Goal: Transaction & Acquisition: Download file/media

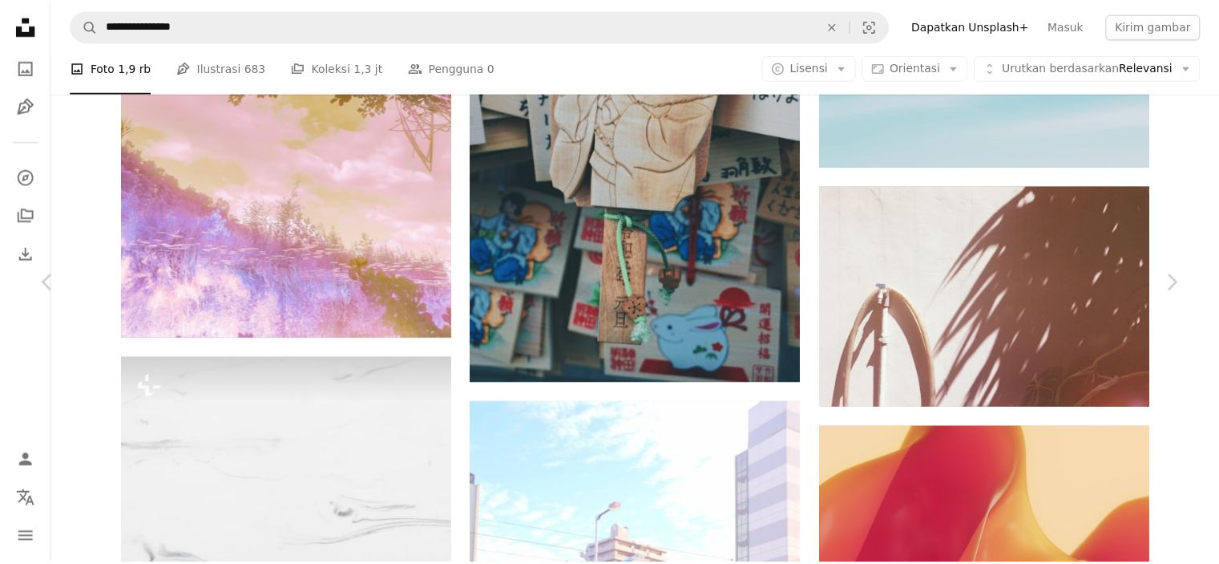
scroll to position [59043, 0]
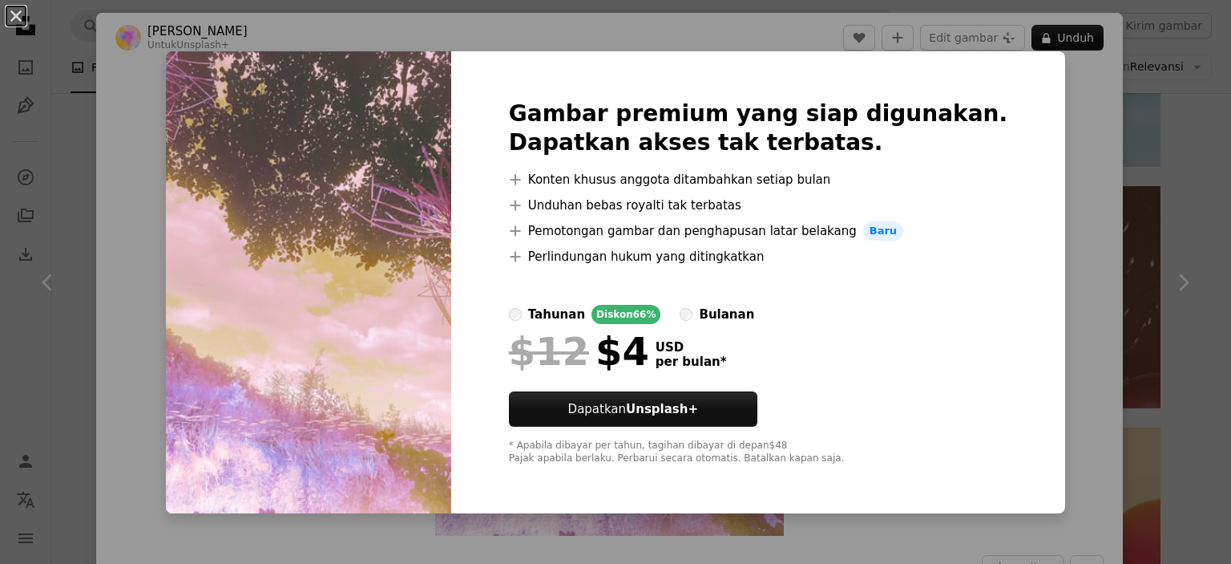
drag, startPoint x: 1046, startPoint y: 160, endPoint x: 1072, endPoint y: 152, distance: 27.1
click at [1072, 152] on div "An X shape Gambar premium yang siap digunakan. Dapatkan akses tak terbatas. A p…" at bounding box center [615, 282] width 1231 height 564
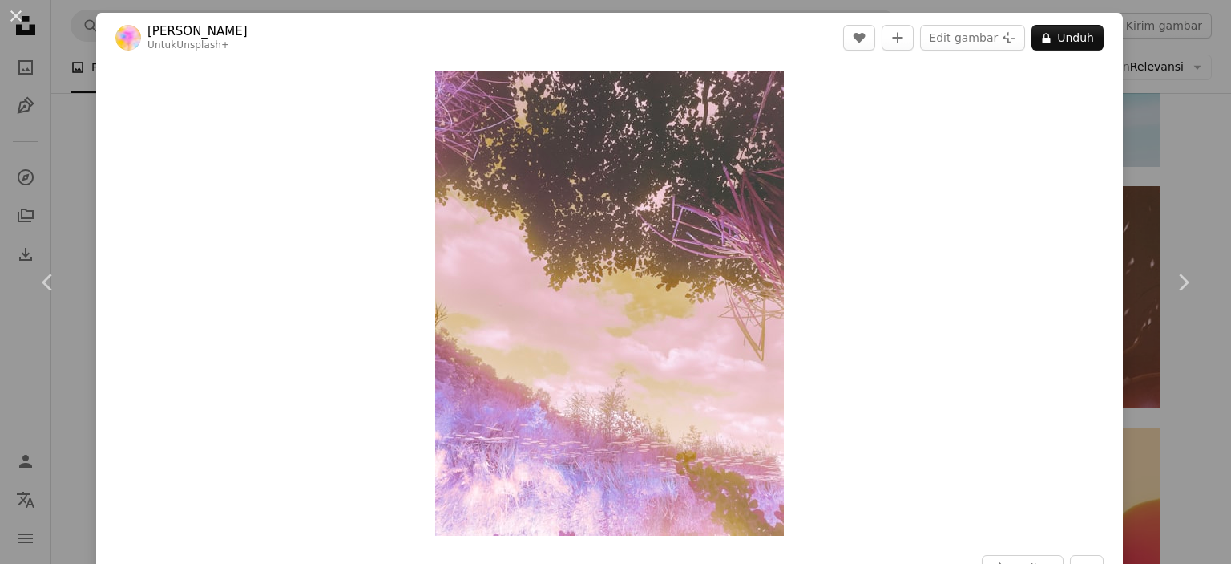
click at [1073, 153] on div "Zoom in" at bounding box center [609, 303] width 1027 height 481
click at [1134, 142] on div "An X shape Chevron left Chevron right [PERSON_NAME] Louceiro Untuk Unsplash+ A …" at bounding box center [615, 282] width 1231 height 564
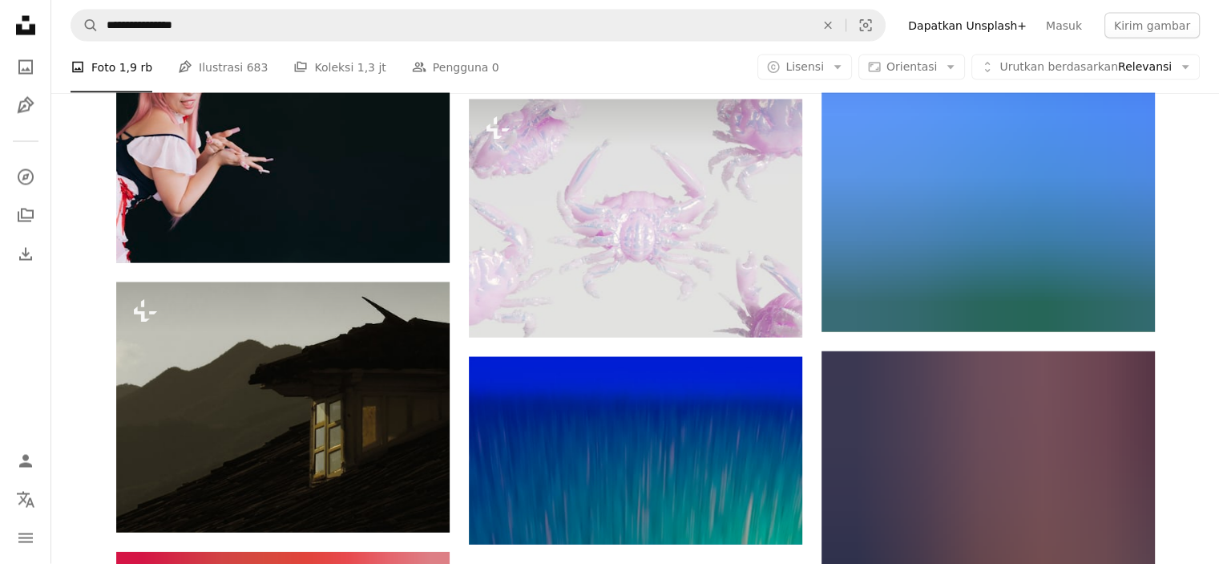
scroll to position [64388, 0]
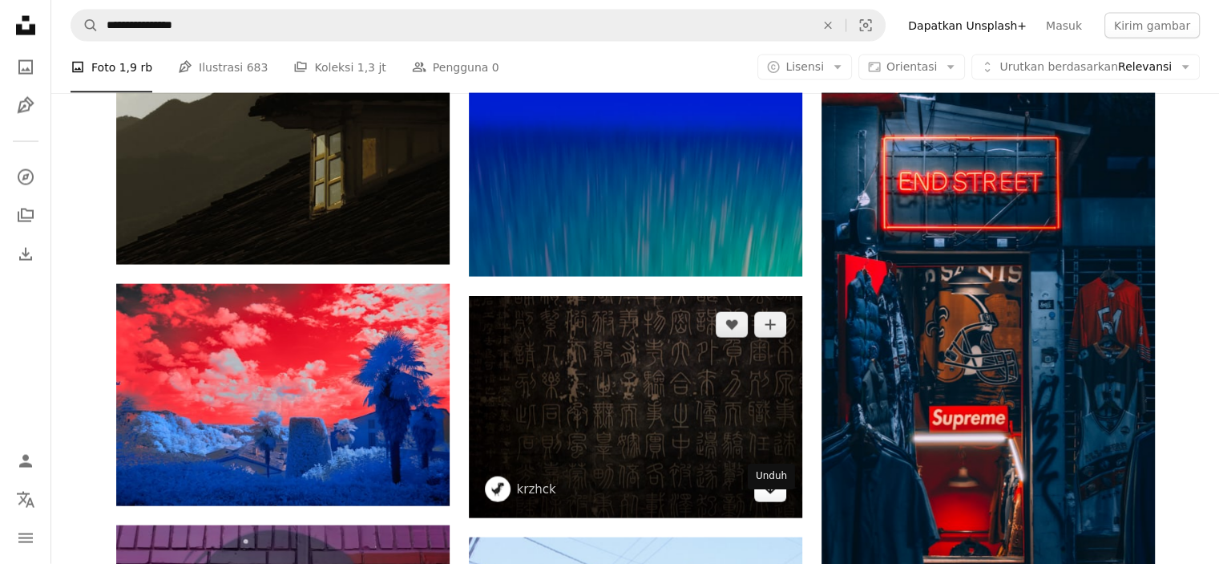
click at [773, 498] on icon "Arrow pointing down" at bounding box center [770, 488] width 13 height 19
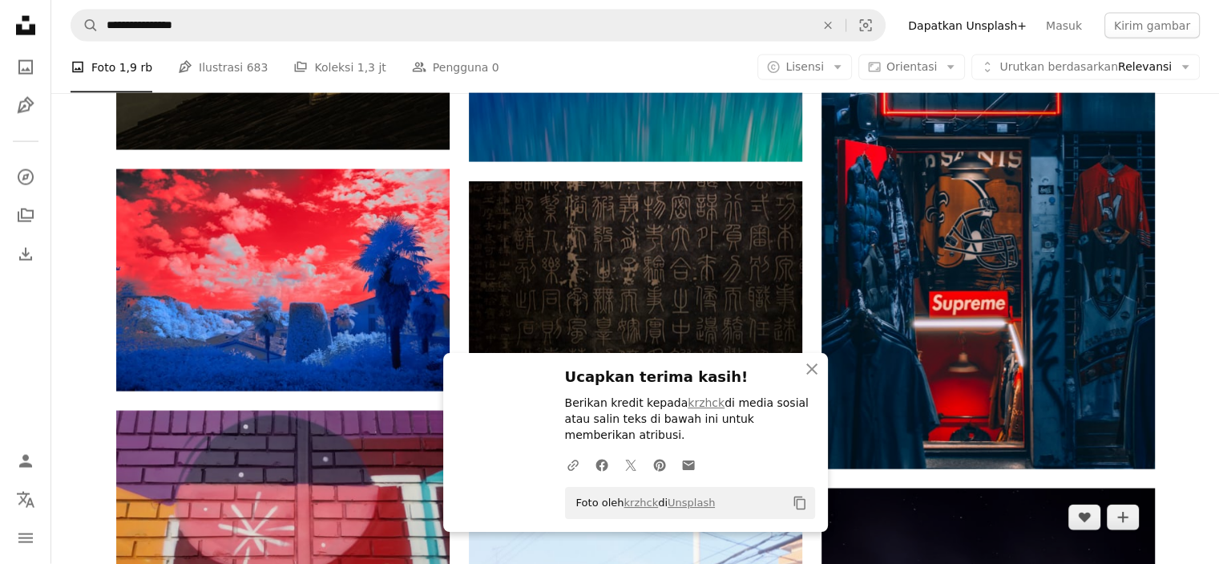
scroll to position [64922, 0]
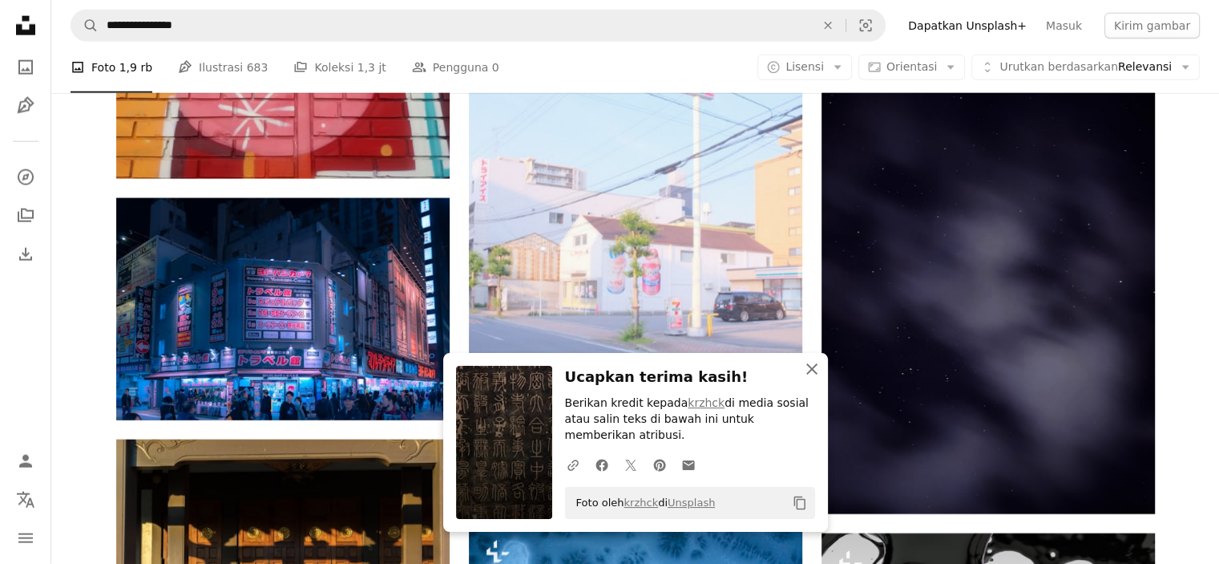
click at [807, 374] on icon "button" at bounding box center [811, 368] width 11 height 11
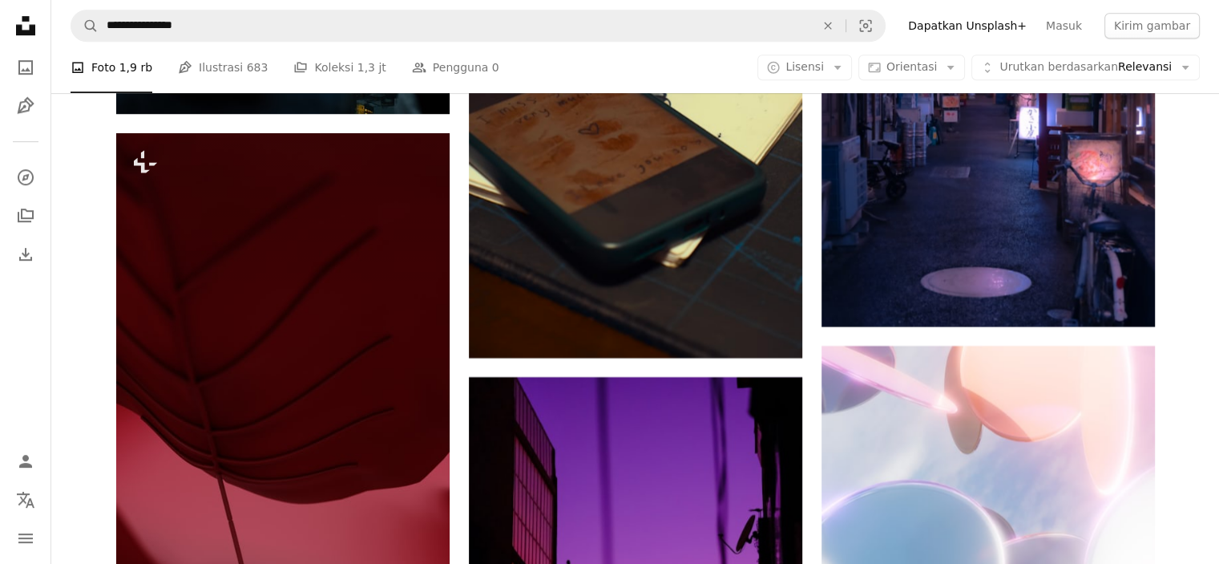
scroll to position [68396, 0]
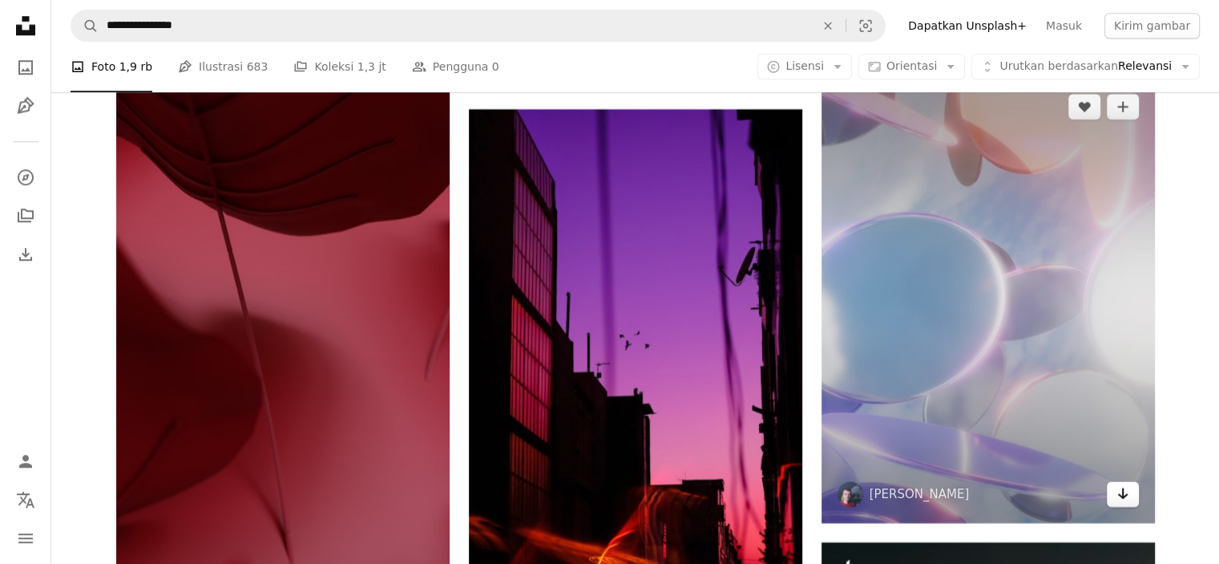
click at [1130, 507] on link "Arrow pointing down" at bounding box center [1123, 494] width 32 height 26
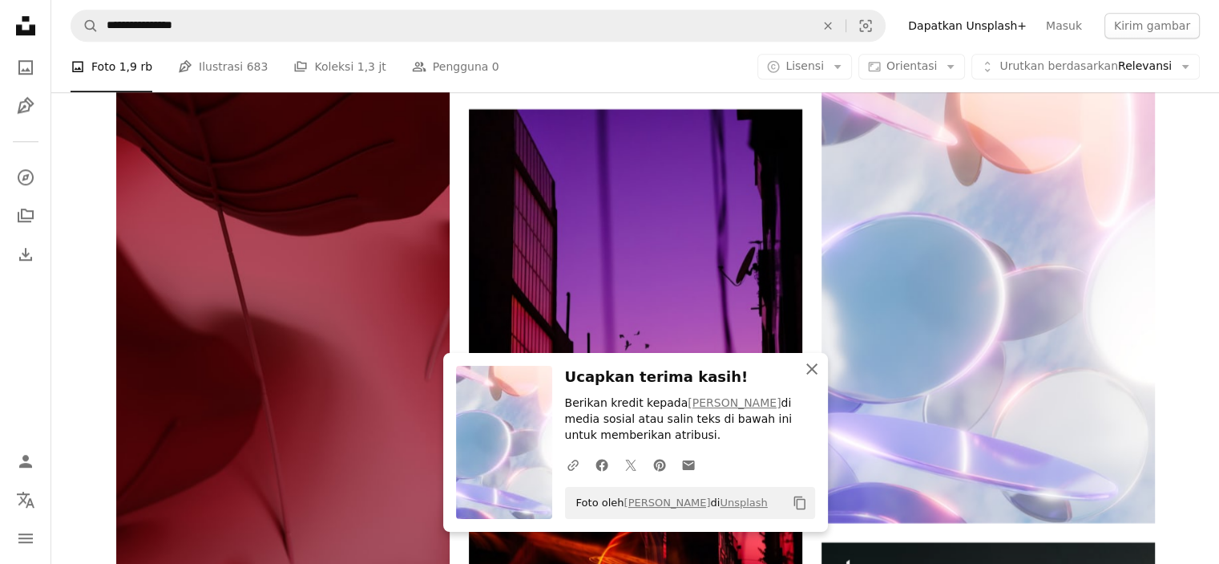
click at [805, 370] on icon "An X shape" at bounding box center [811, 368] width 19 height 19
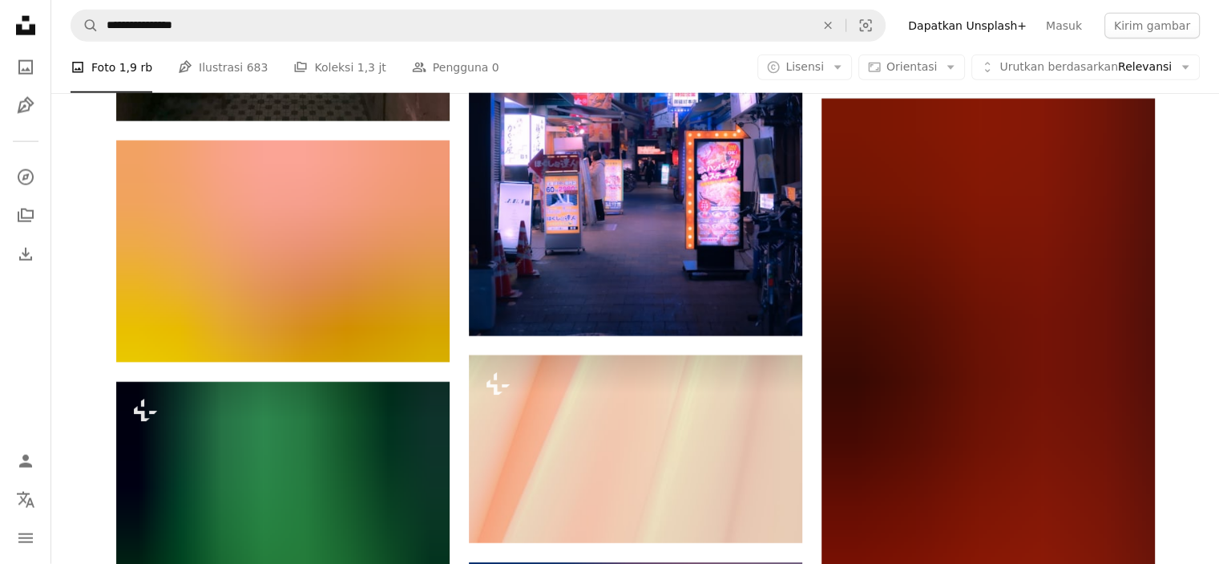
scroll to position [83628, 0]
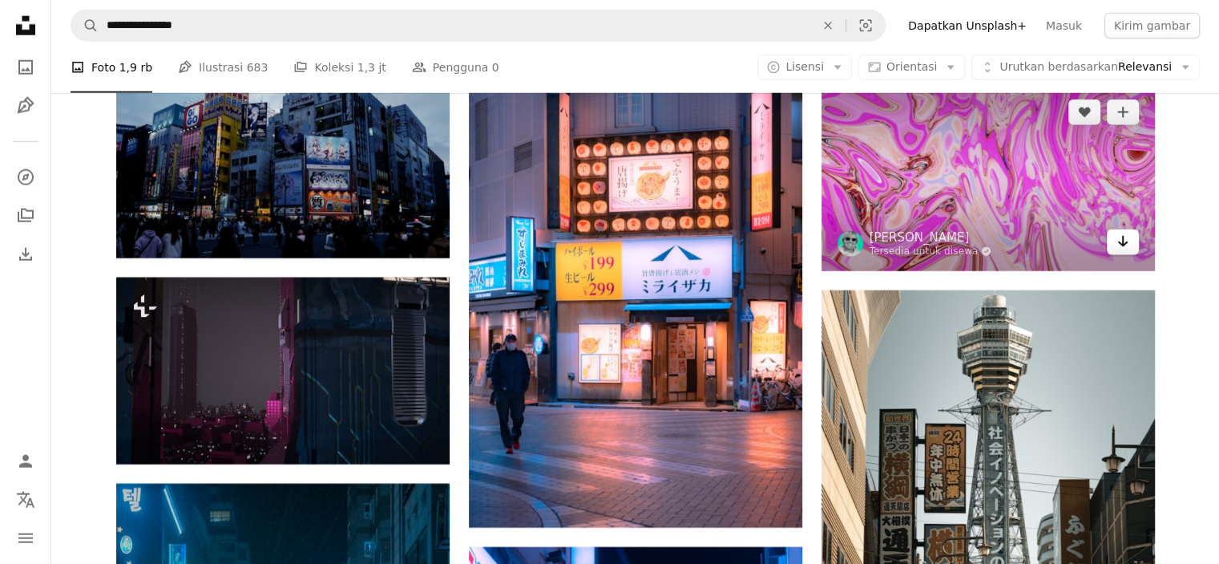
click at [1130, 255] on link "Arrow pointing down" at bounding box center [1123, 242] width 32 height 26
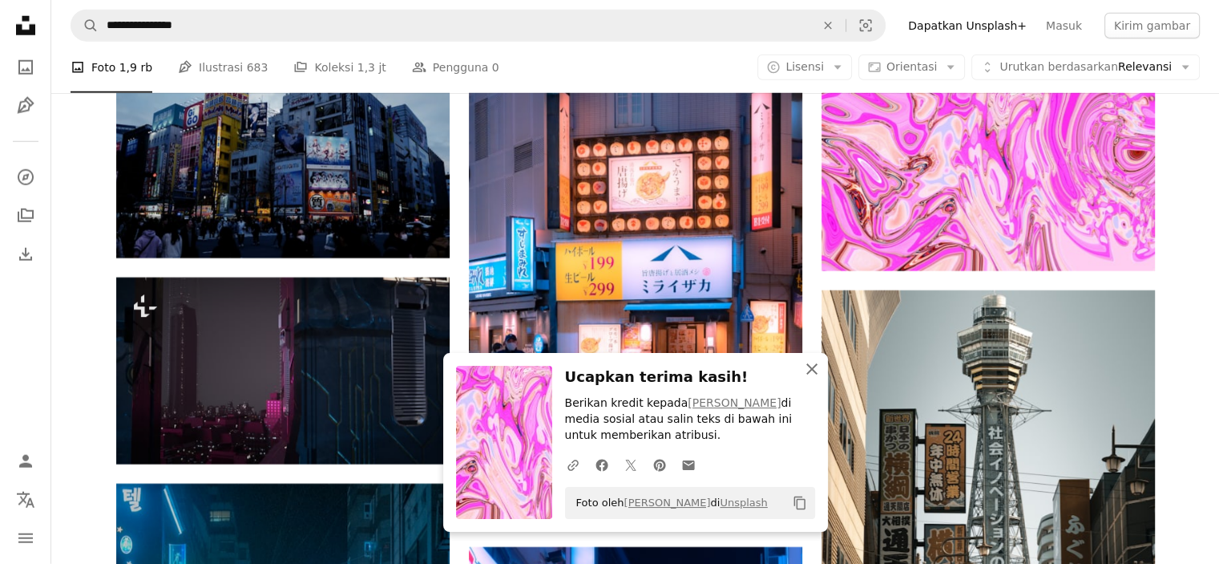
click at [811, 370] on icon "button" at bounding box center [811, 368] width 11 height 11
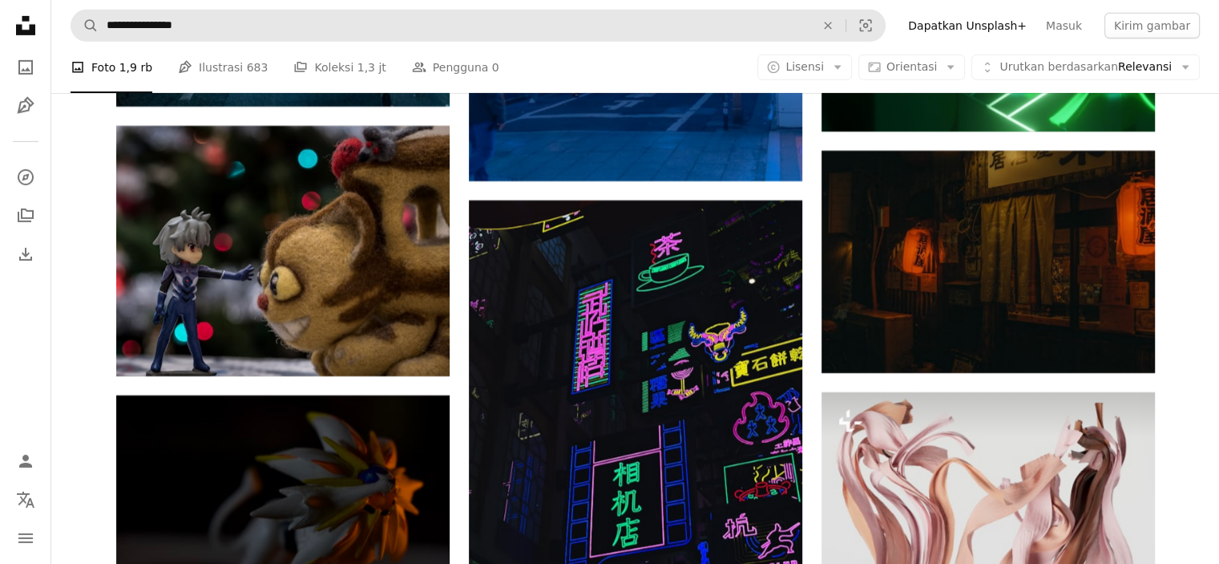
scroll to position [84430, 0]
